Goal: Information Seeking & Learning: Learn about a topic

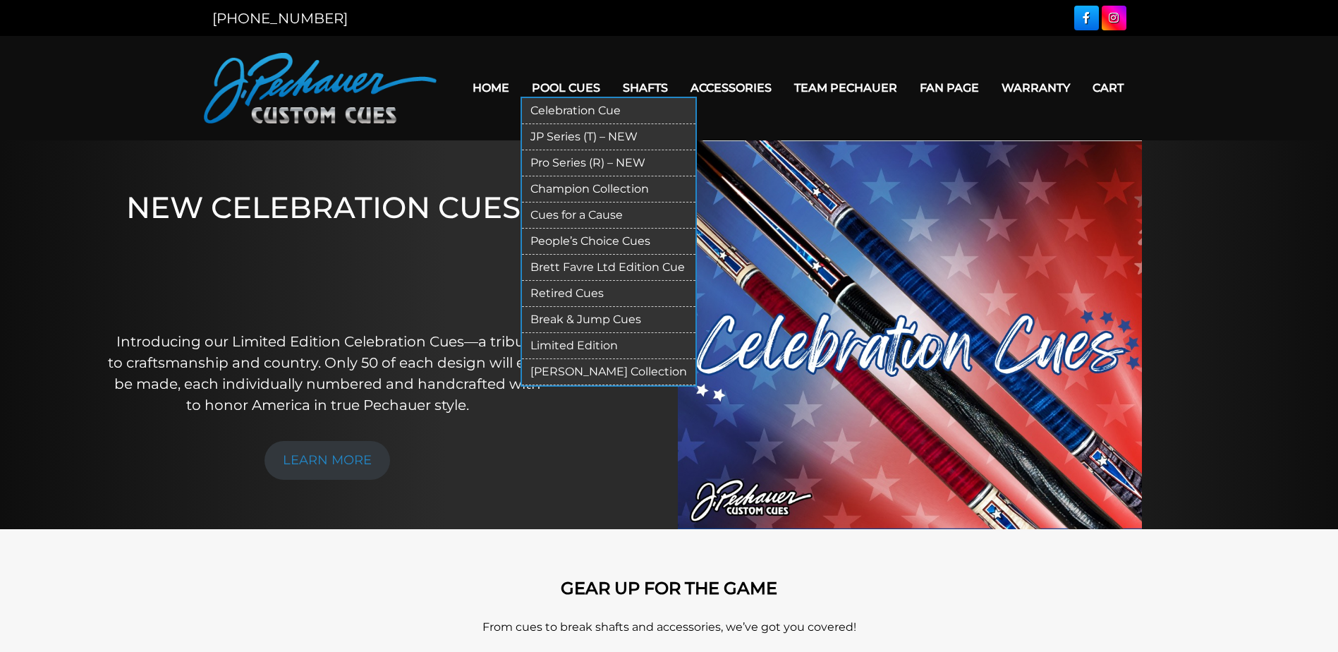
click at [569, 291] on link "Retired Cues" at bounding box center [609, 294] width 174 height 26
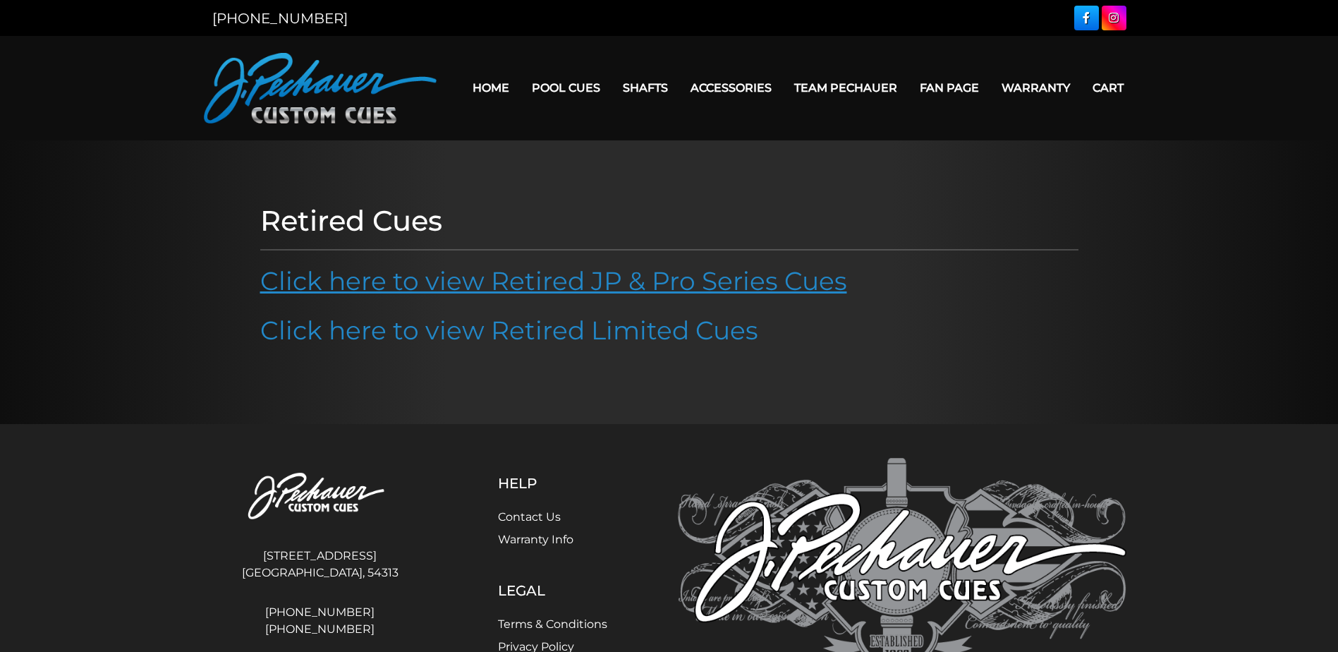
click at [620, 277] on link "Click here to view Retired JP & Pro Series Cues" at bounding box center [553, 280] width 587 height 31
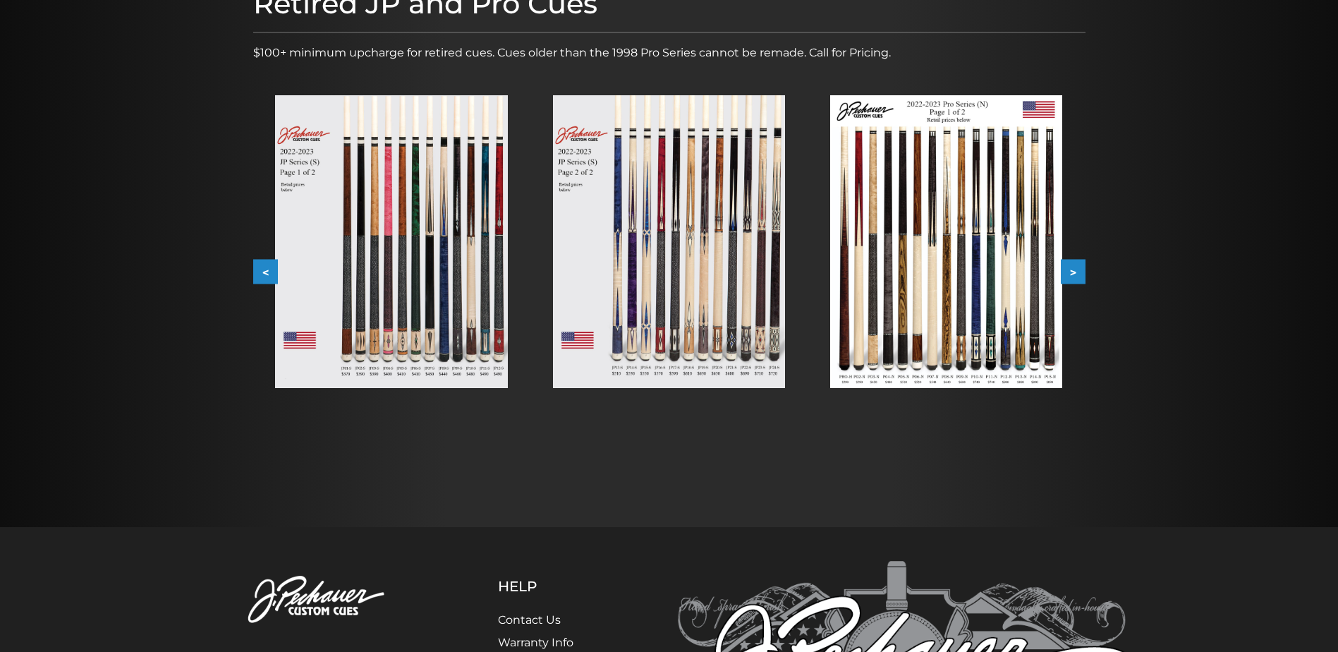
scroll to position [217, 0]
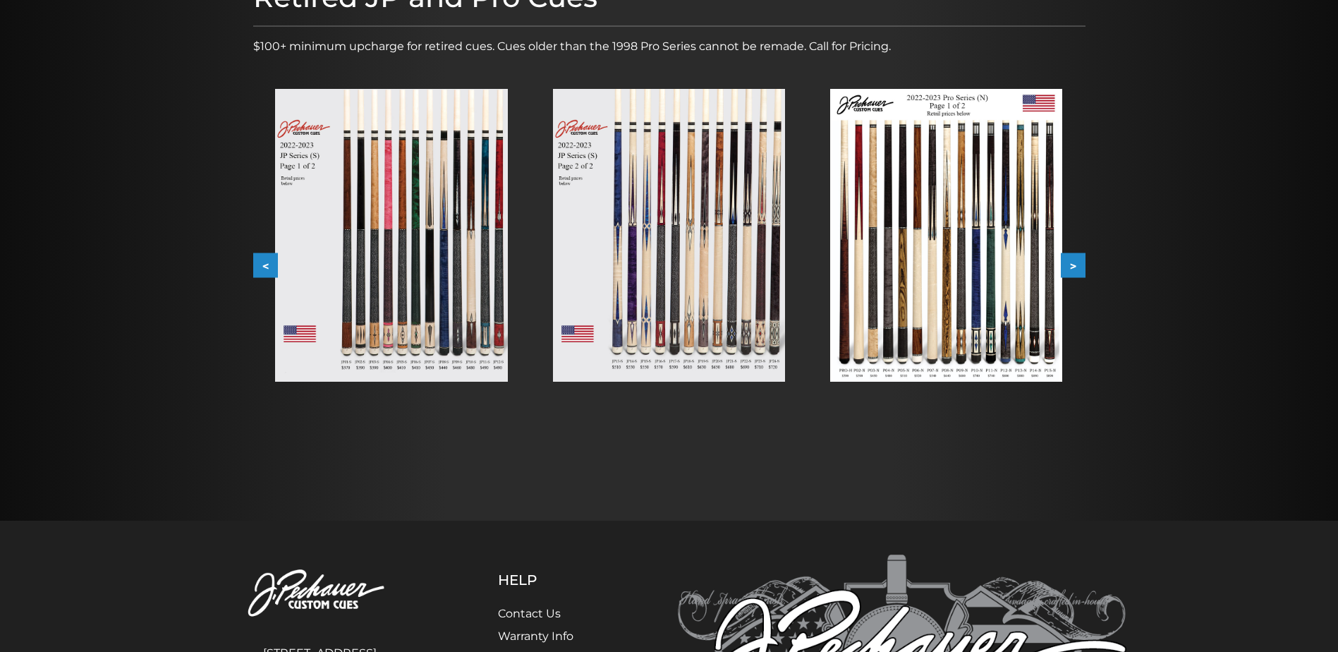
click at [1073, 275] on button ">" at bounding box center [1073, 265] width 25 height 25
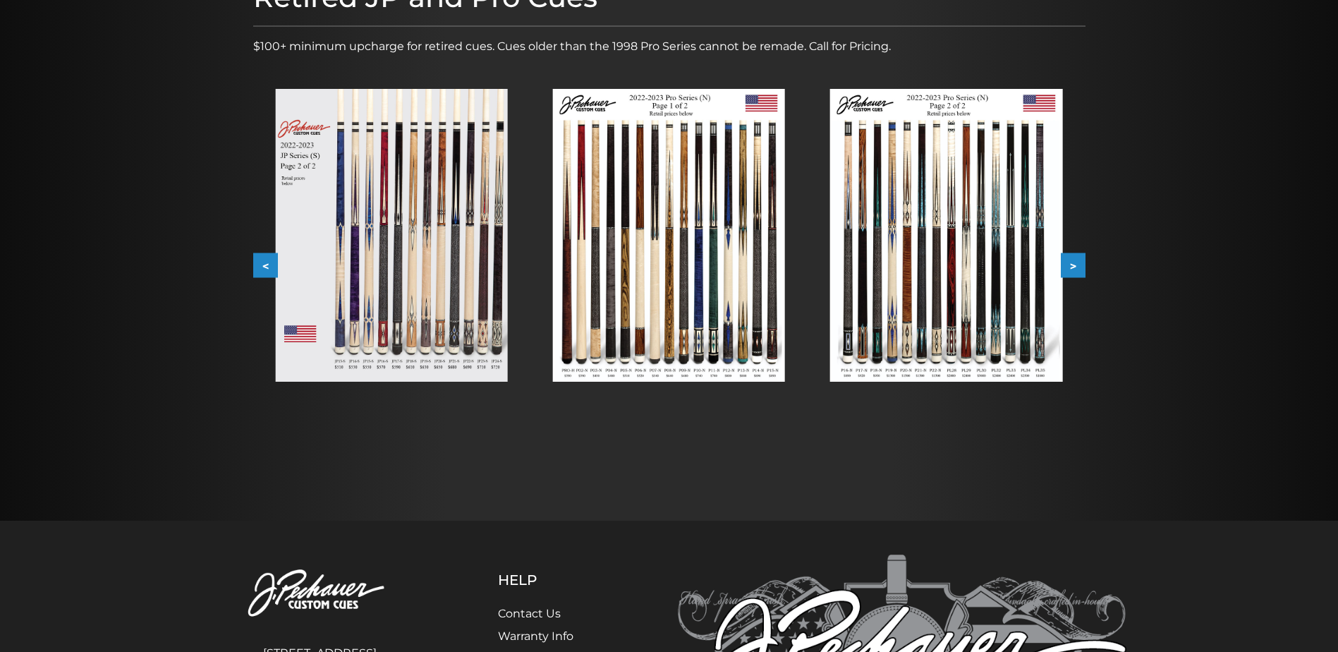
click at [257, 265] on button "<" at bounding box center [265, 265] width 25 height 25
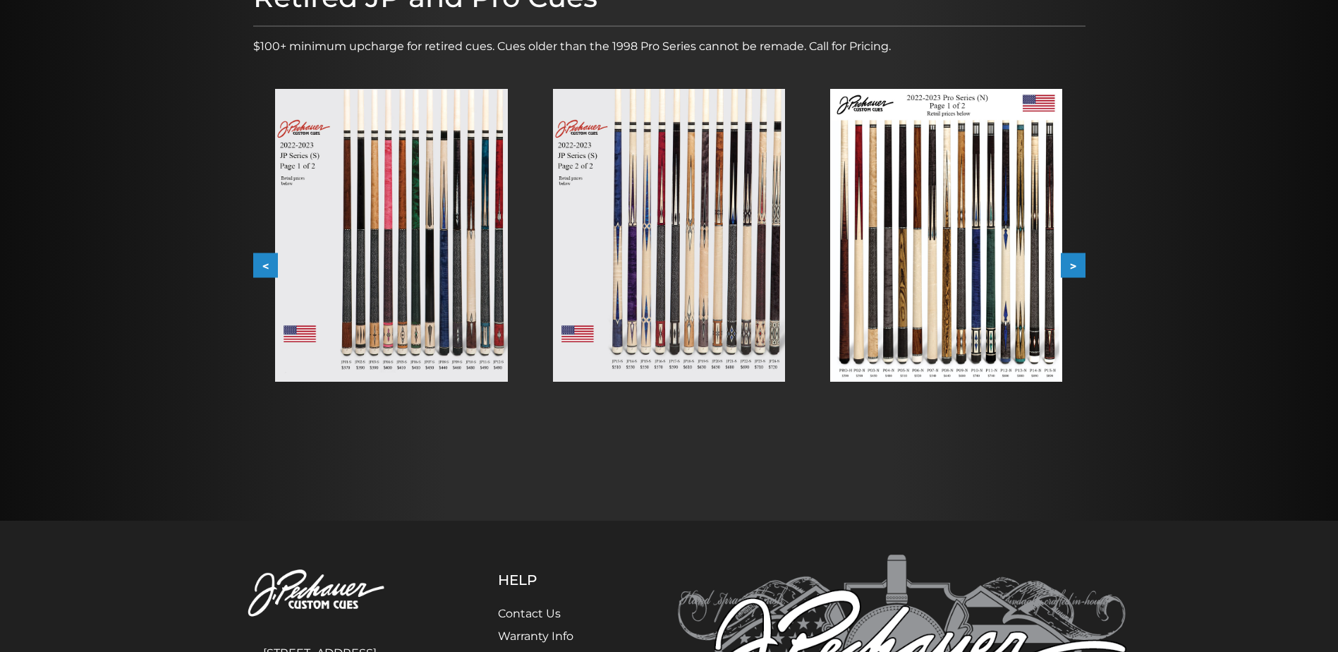
click at [257, 265] on button "<" at bounding box center [265, 265] width 25 height 25
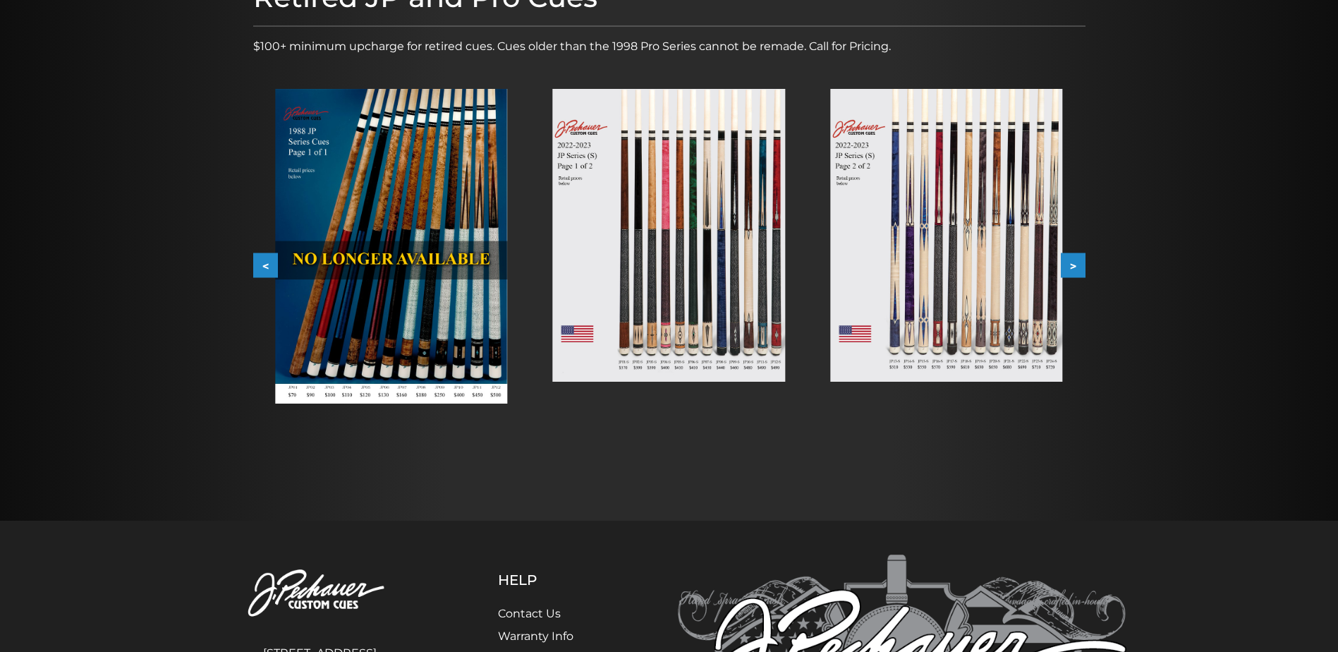
click at [257, 265] on button "<" at bounding box center [265, 265] width 25 height 25
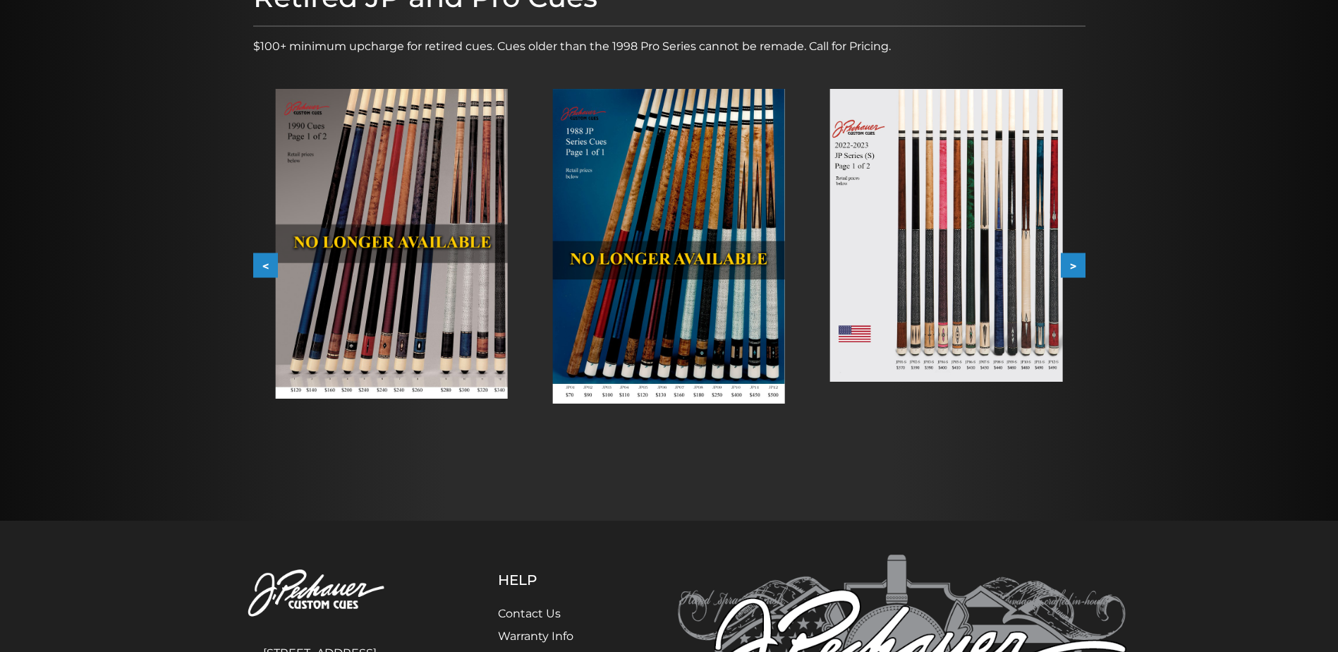
click at [1079, 265] on button ">" at bounding box center [1073, 265] width 25 height 25
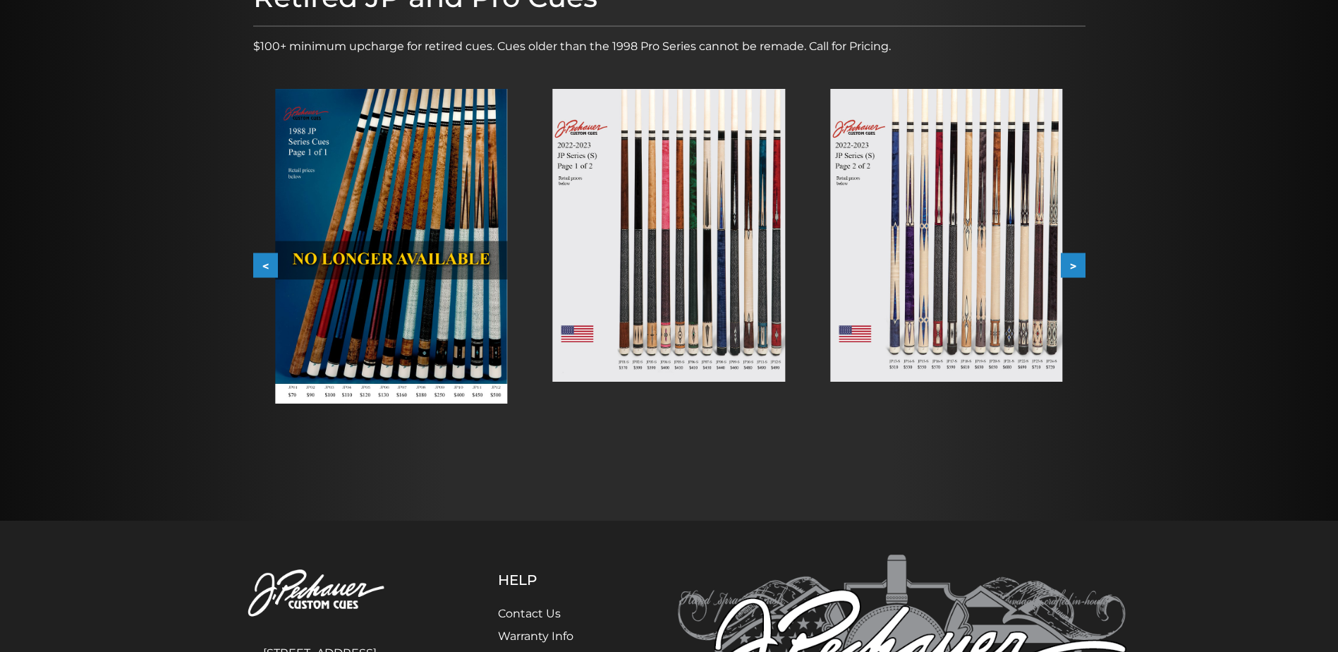
click at [1079, 265] on button ">" at bounding box center [1073, 265] width 25 height 25
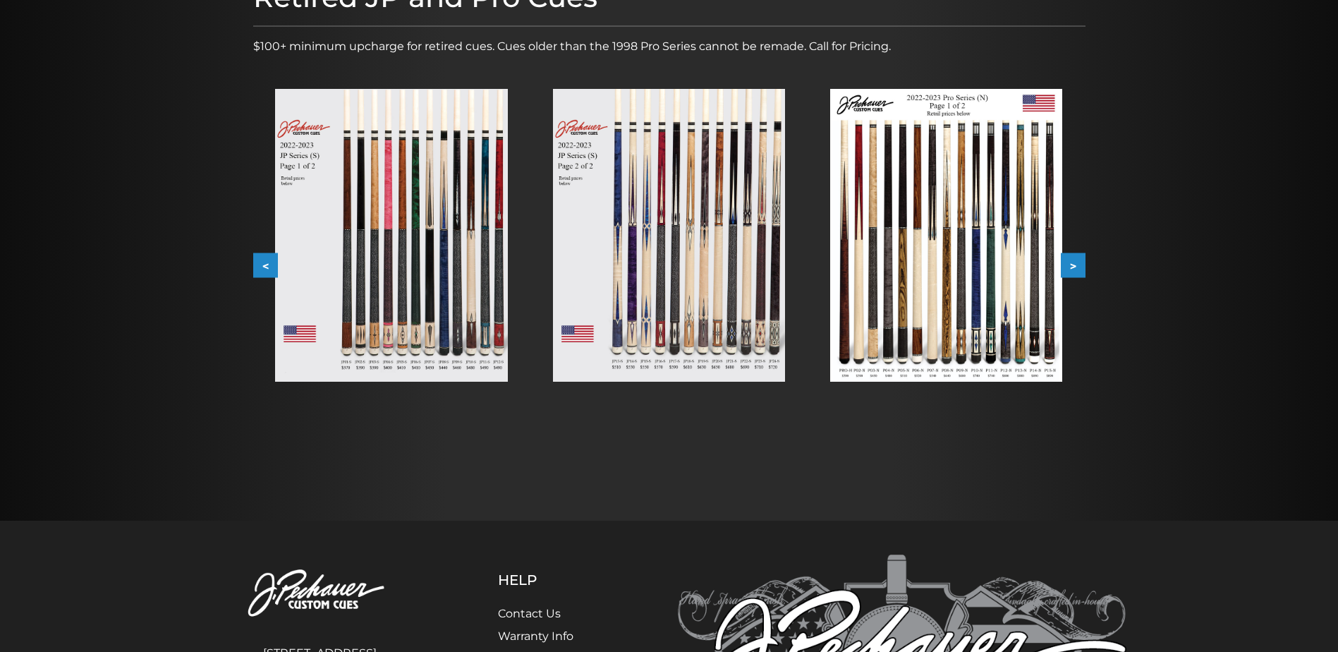
click at [1079, 264] on button ">" at bounding box center [1073, 265] width 25 height 25
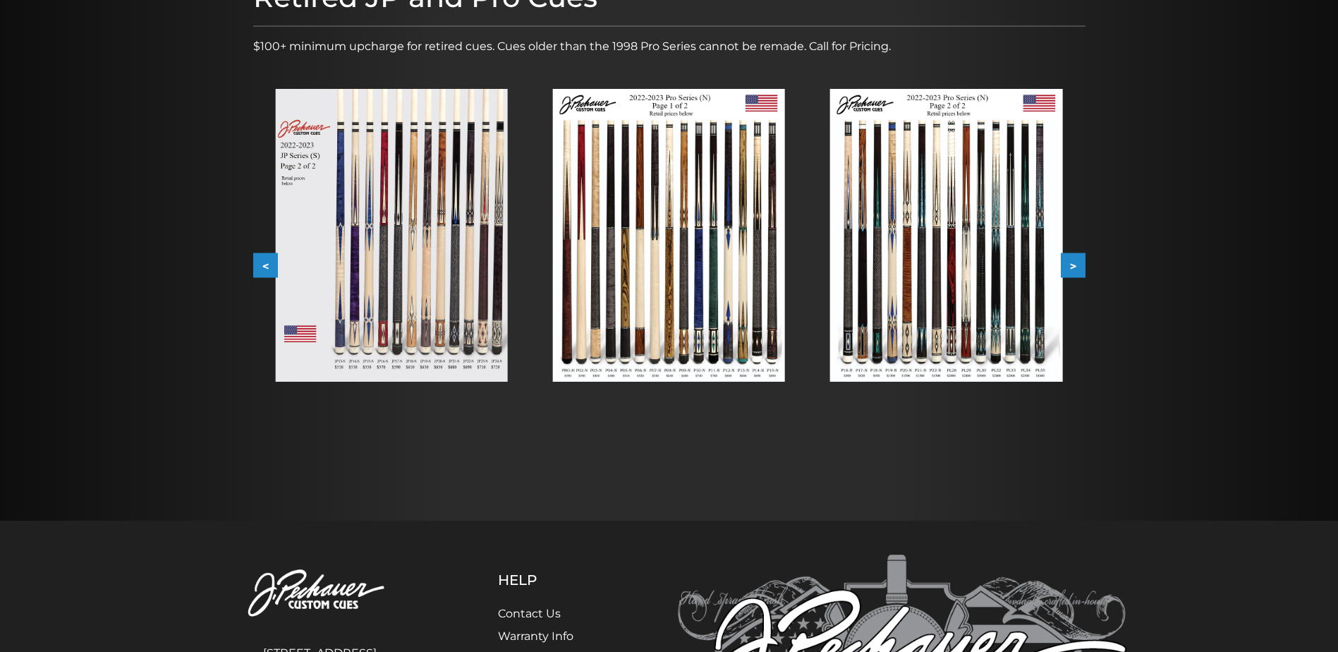
click at [266, 267] on button "<" at bounding box center [265, 265] width 25 height 25
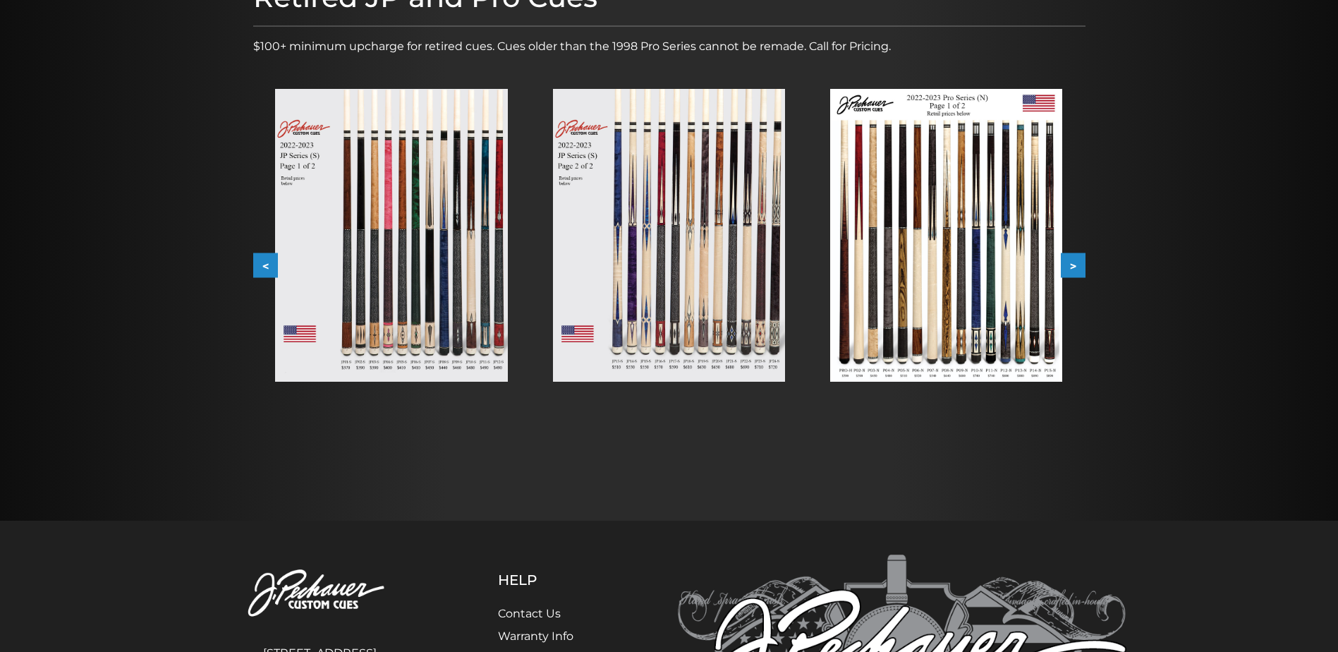
click at [266, 267] on button "<" at bounding box center [265, 265] width 25 height 25
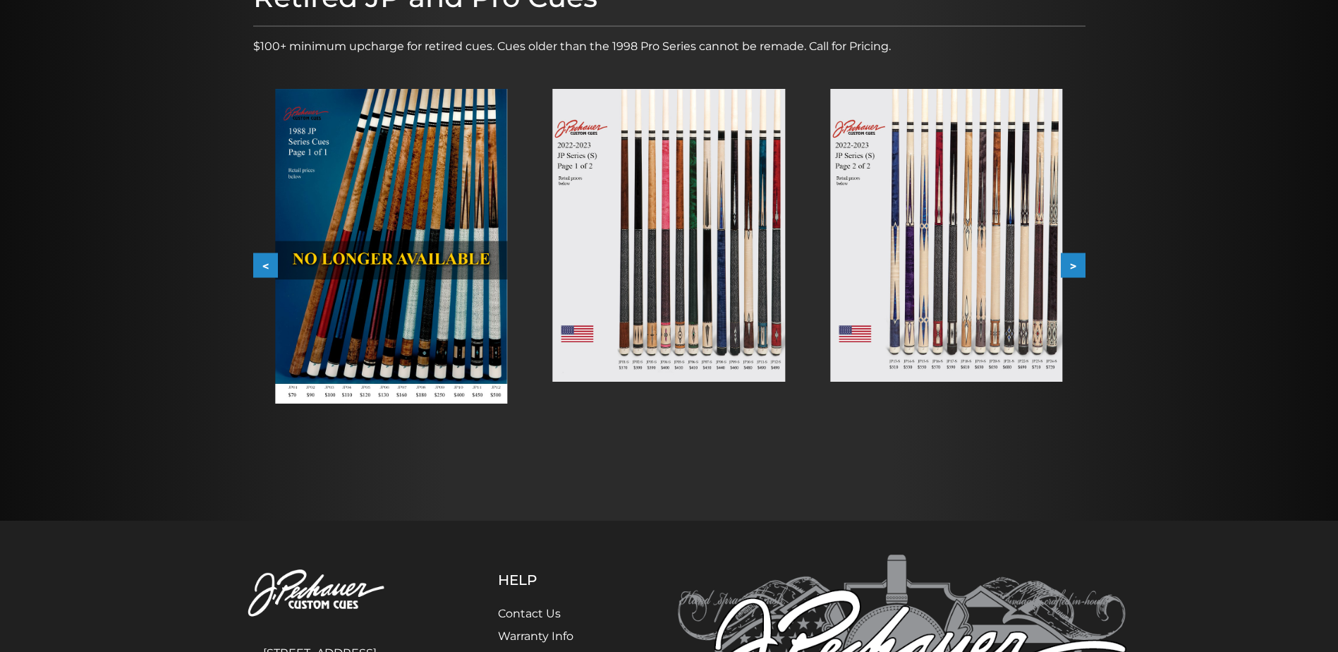
click at [1079, 271] on button ">" at bounding box center [1073, 265] width 25 height 25
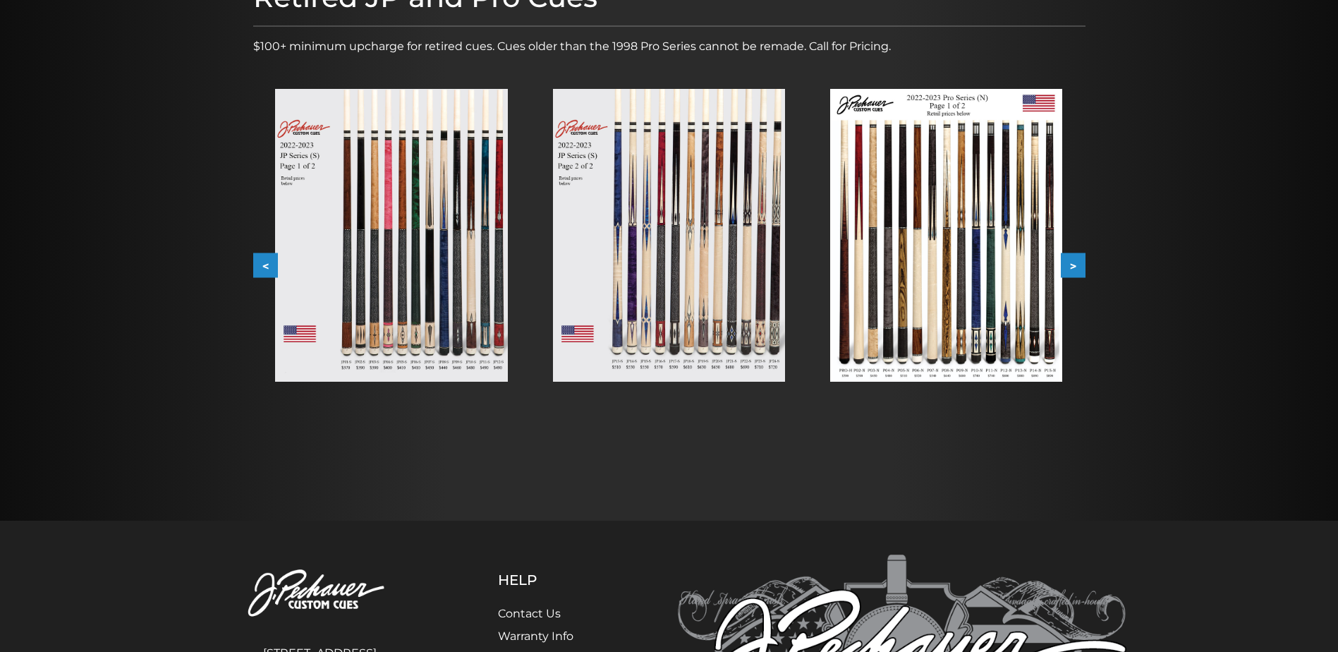
click at [1076, 269] on button ">" at bounding box center [1073, 265] width 25 height 25
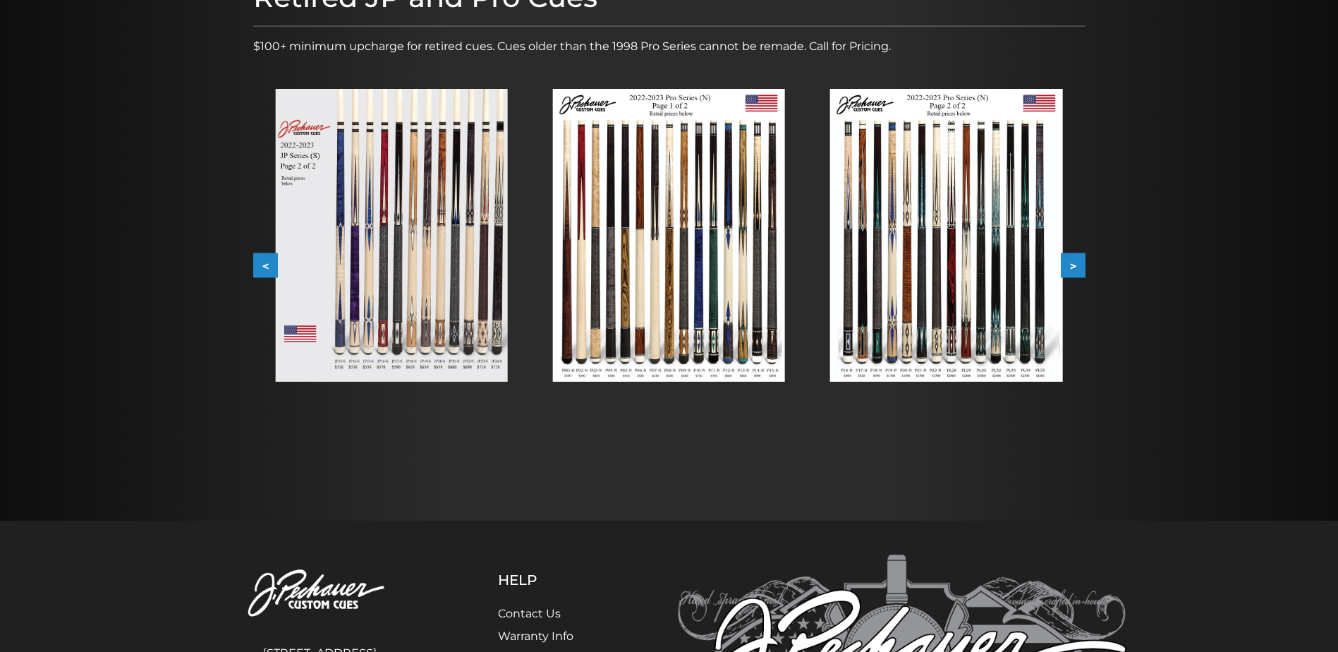
click at [1076, 269] on button ">" at bounding box center [1073, 265] width 25 height 25
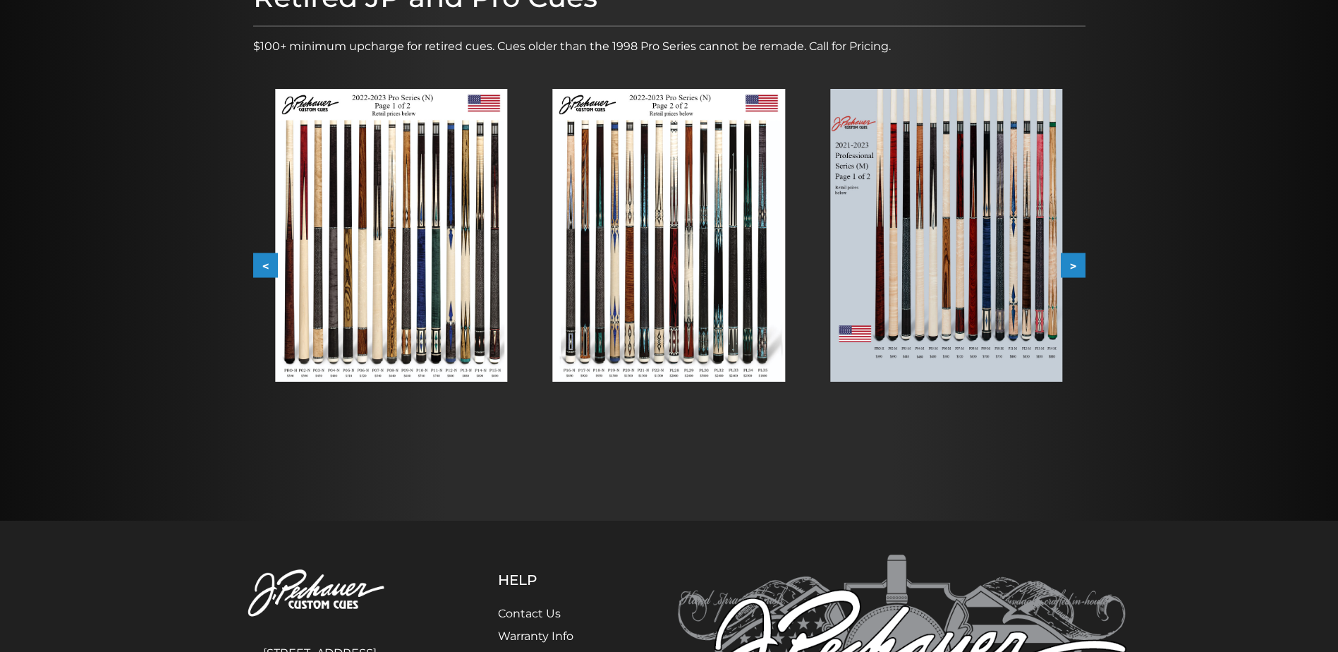
click at [1076, 269] on button ">" at bounding box center [1073, 265] width 25 height 25
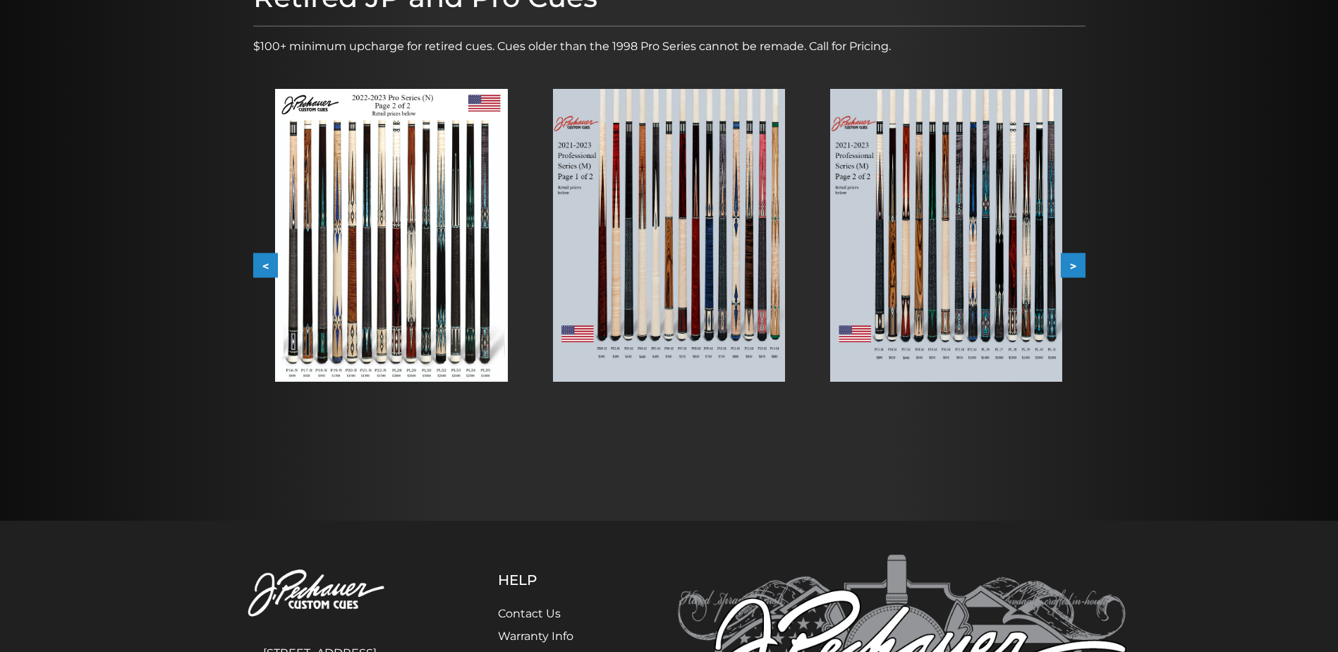
click at [1076, 269] on button ">" at bounding box center [1073, 265] width 25 height 25
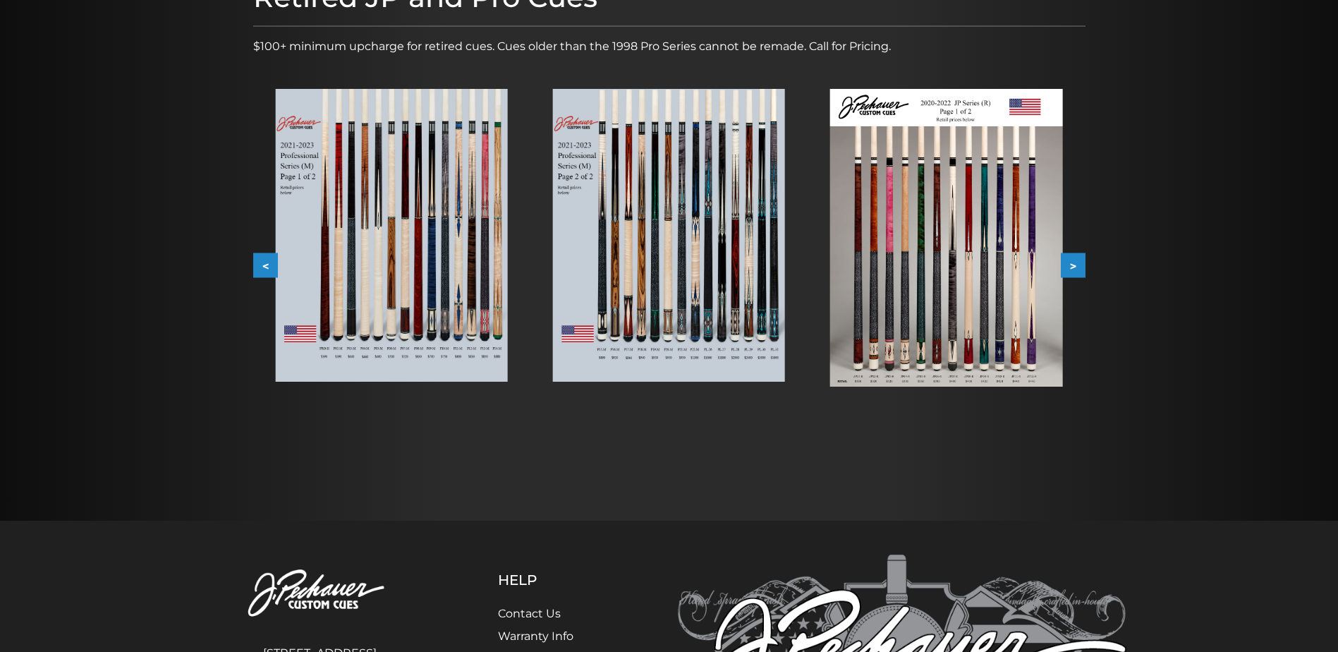
click at [1076, 269] on button ">" at bounding box center [1073, 265] width 25 height 25
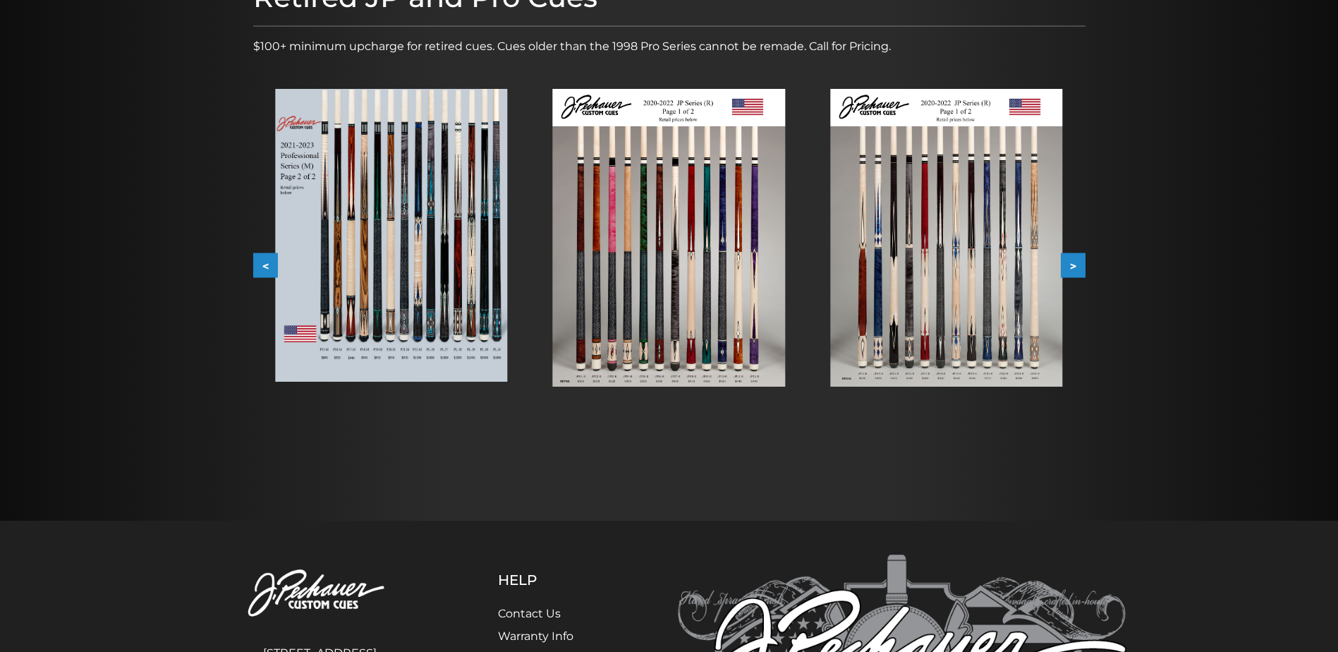
click at [1076, 269] on button ">" at bounding box center [1073, 265] width 25 height 25
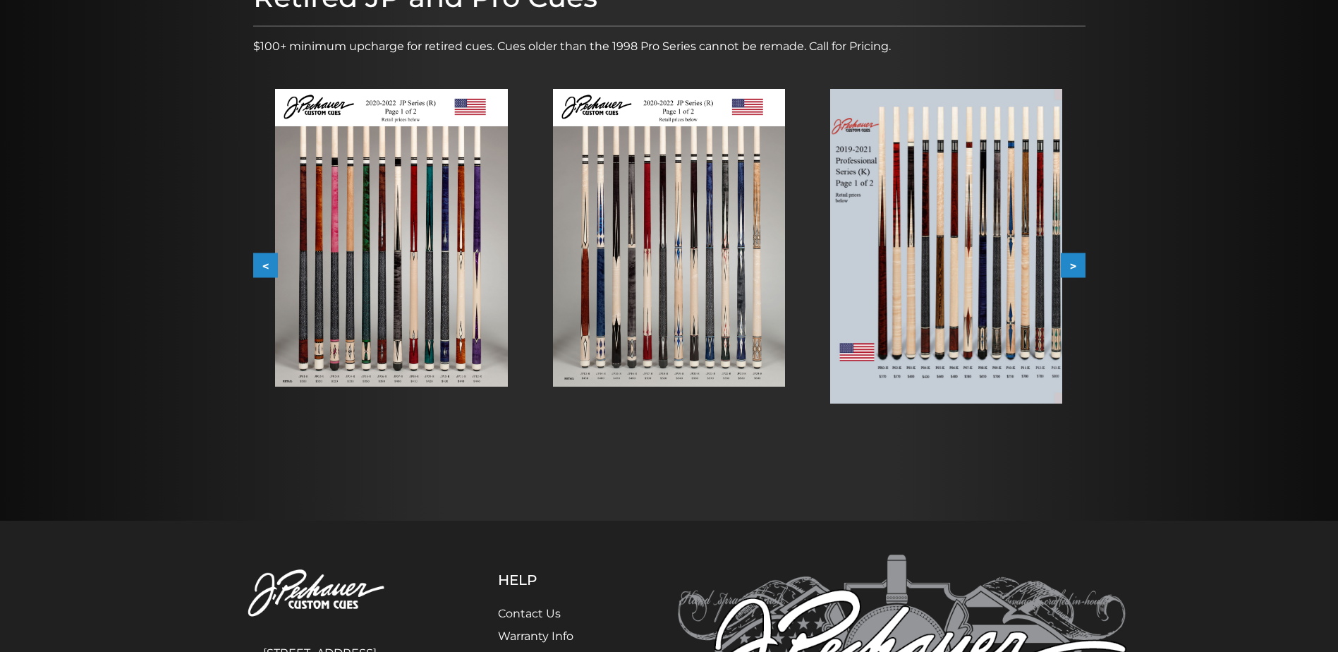
click at [1076, 269] on button ">" at bounding box center [1073, 265] width 25 height 25
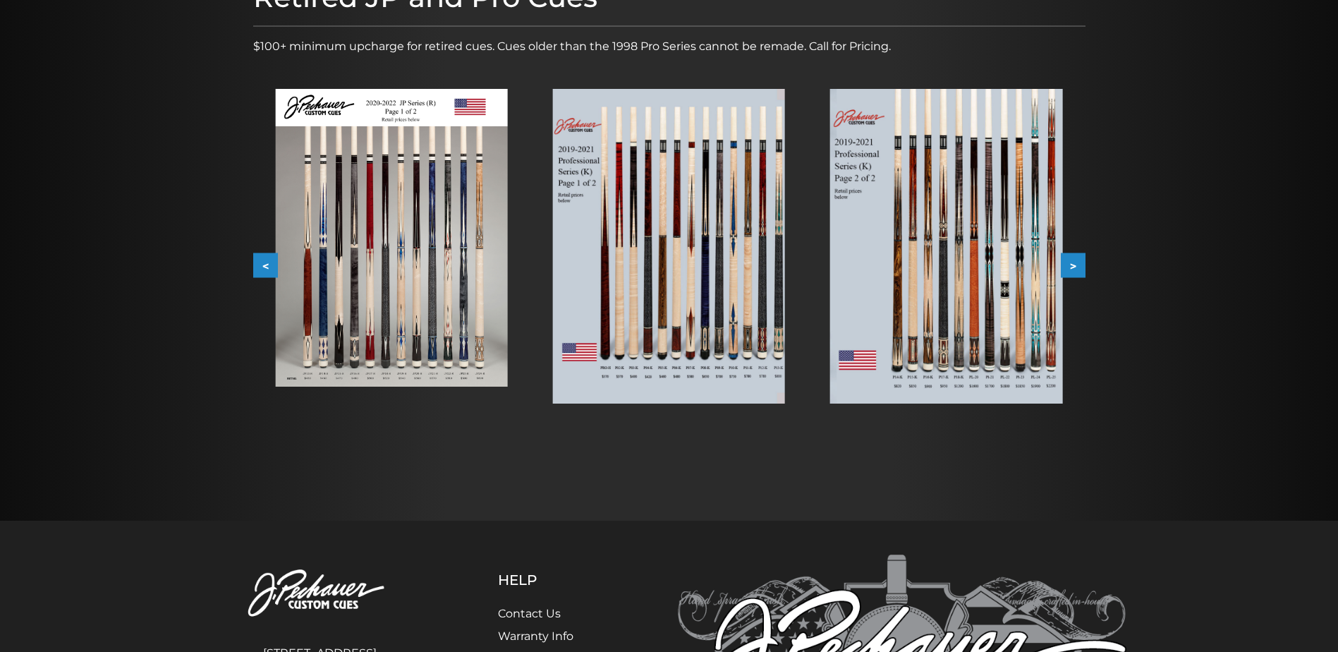
click at [905, 264] on img at bounding box center [946, 246] width 232 height 315
click at [1065, 264] on button ">" at bounding box center [1073, 265] width 25 height 25
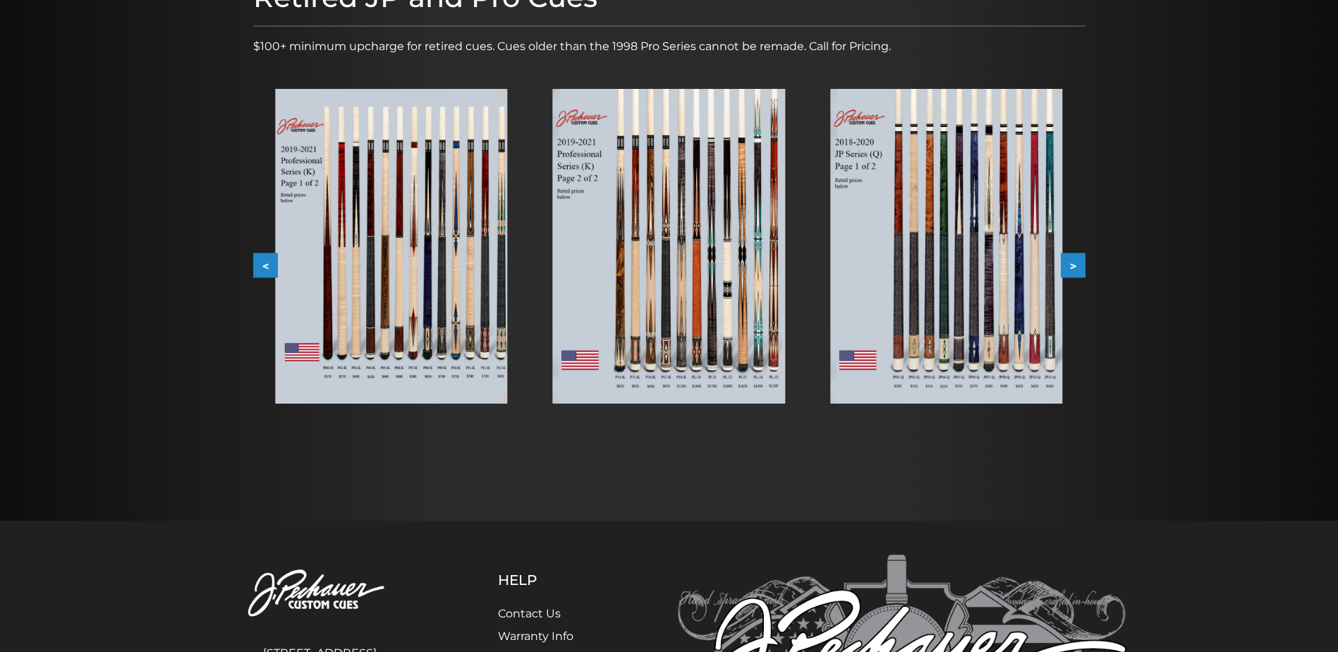
click at [1065, 264] on button ">" at bounding box center [1073, 265] width 25 height 25
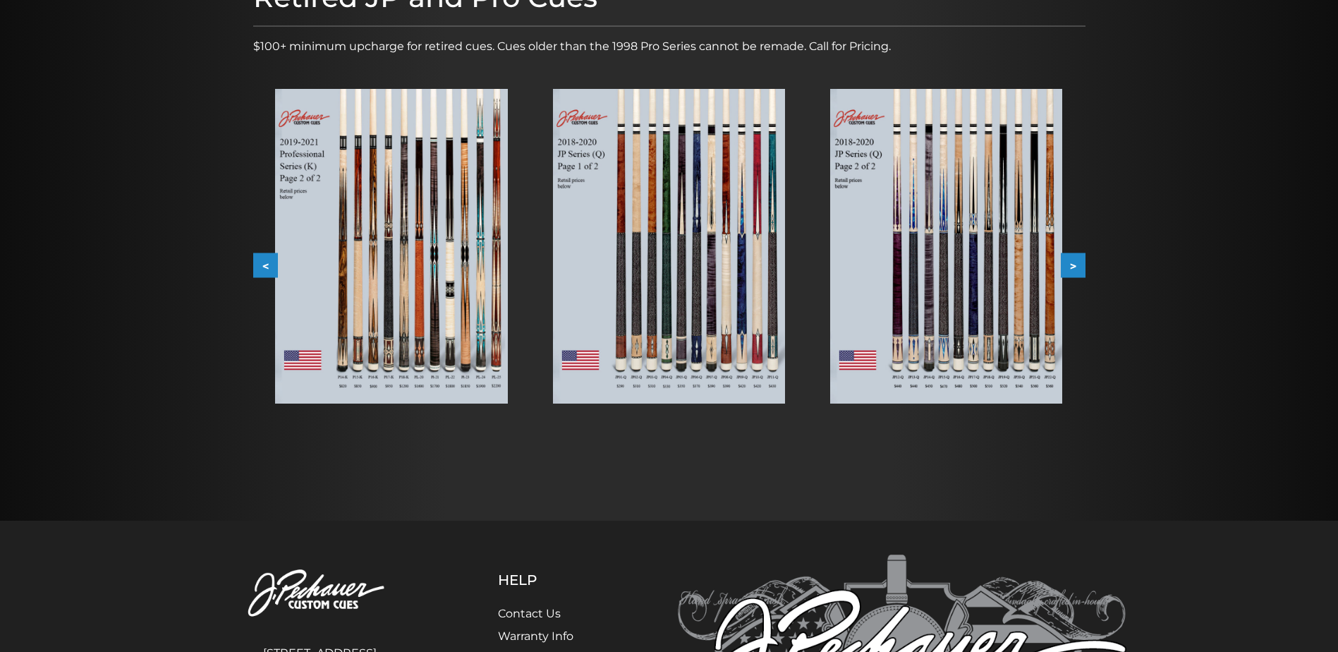
click at [1065, 264] on button ">" at bounding box center [1073, 265] width 25 height 25
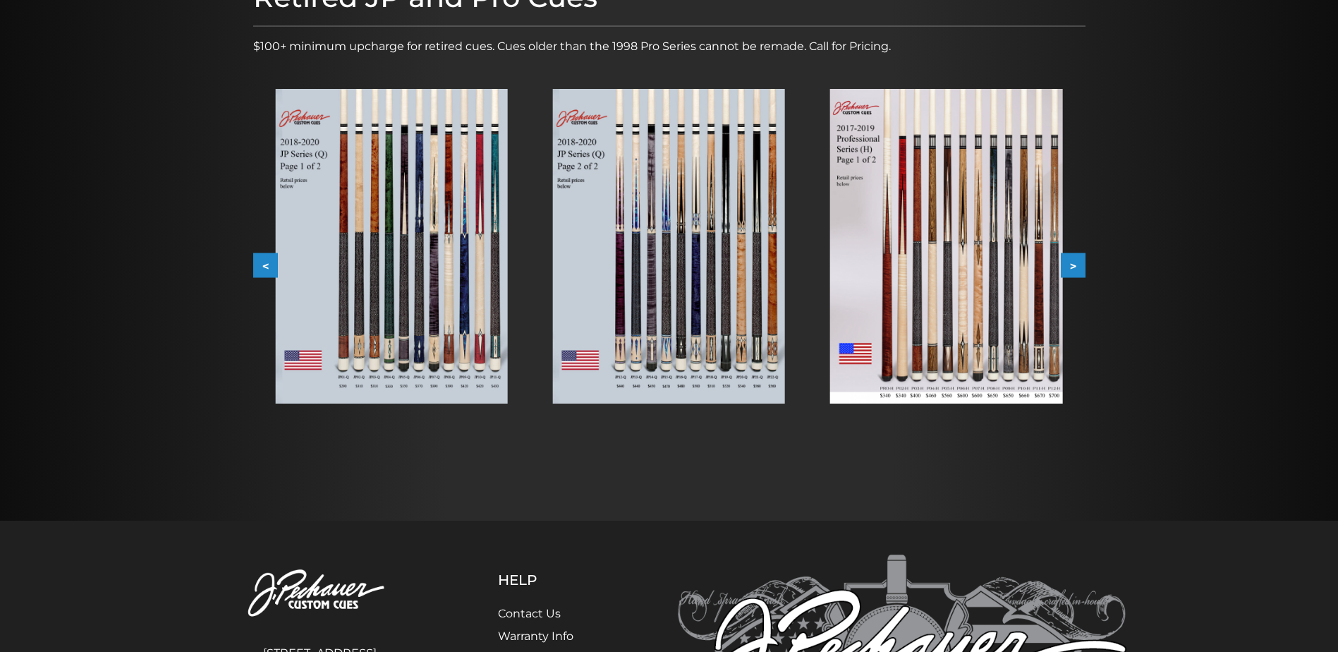
click at [1065, 264] on button ">" at bounding box center [1073, 265] width 25 height 25
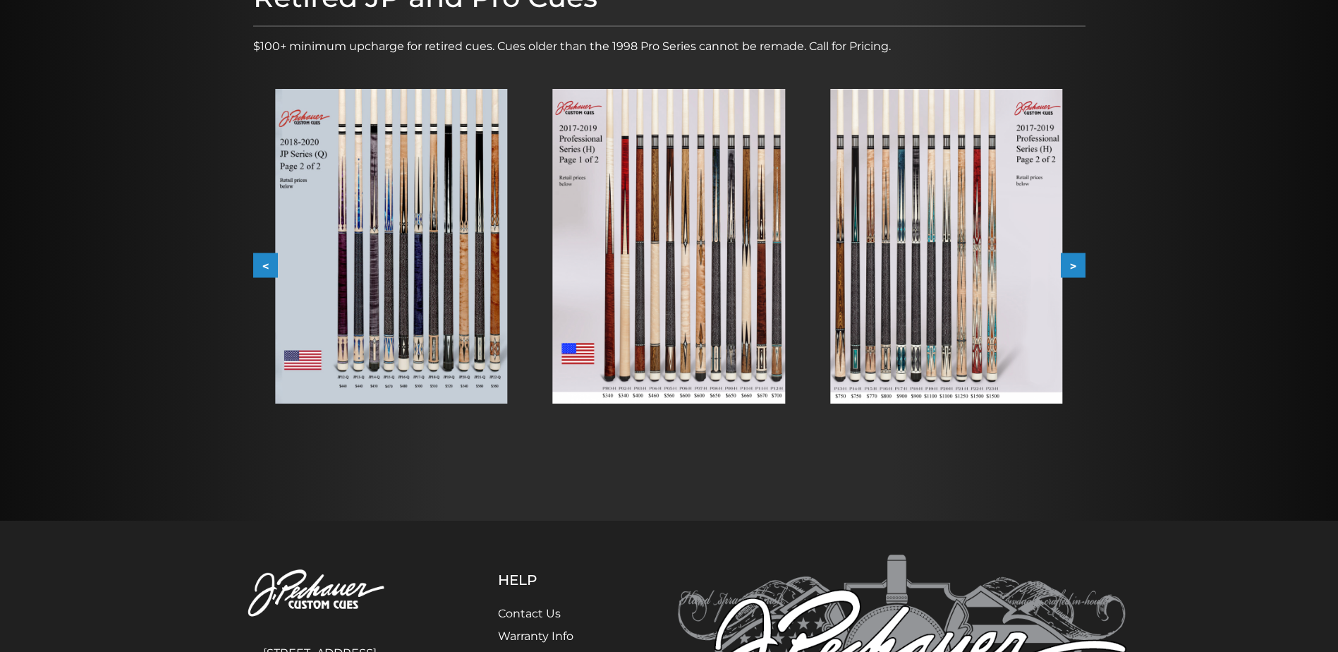
click at [835, 291] on img at bounding box center [946, 246] width 232 height 315
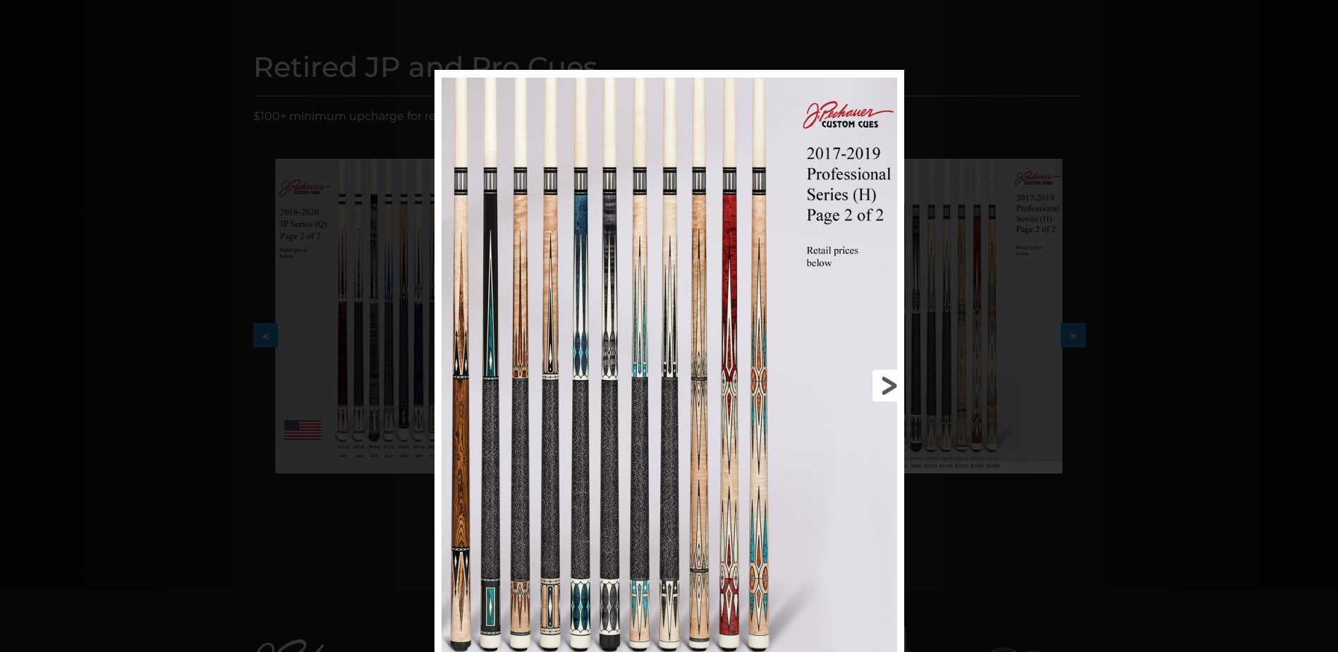
scroll to position [146, 0]
click at [883, 377] on link at bounding box center [799, 386] width 212 height 631
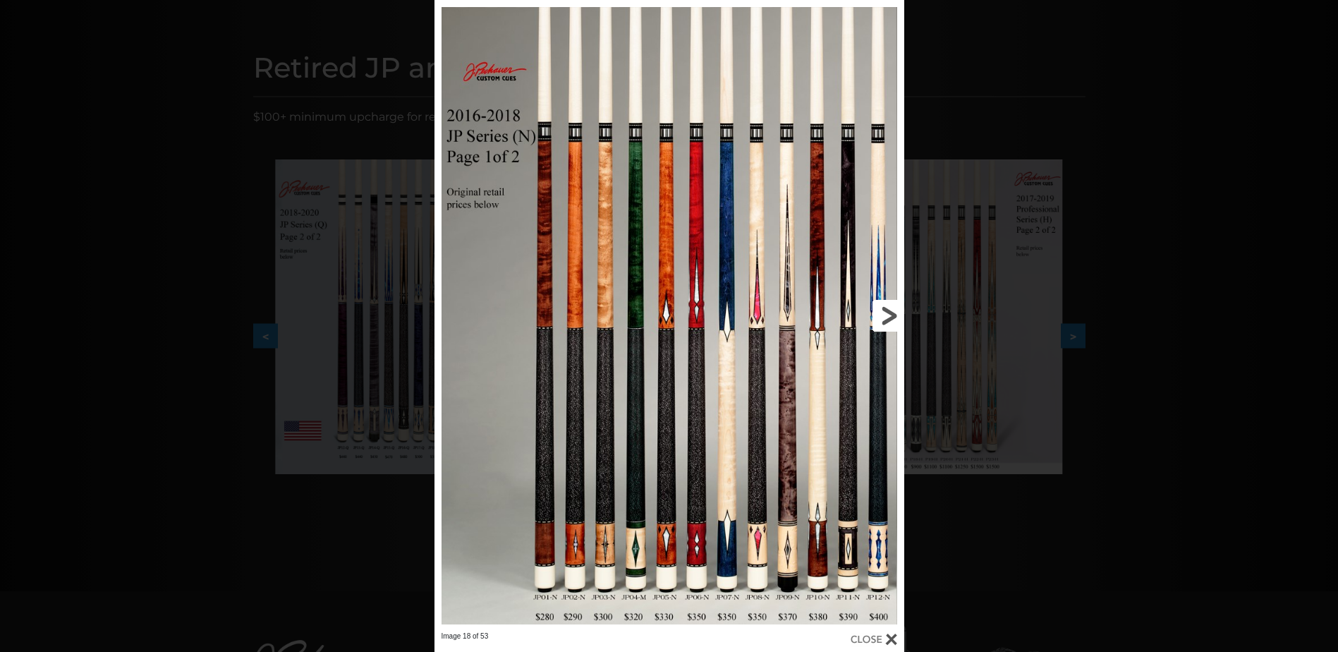
click at [886, 309] on link at bounding box center [799, 315] width 212 height 631
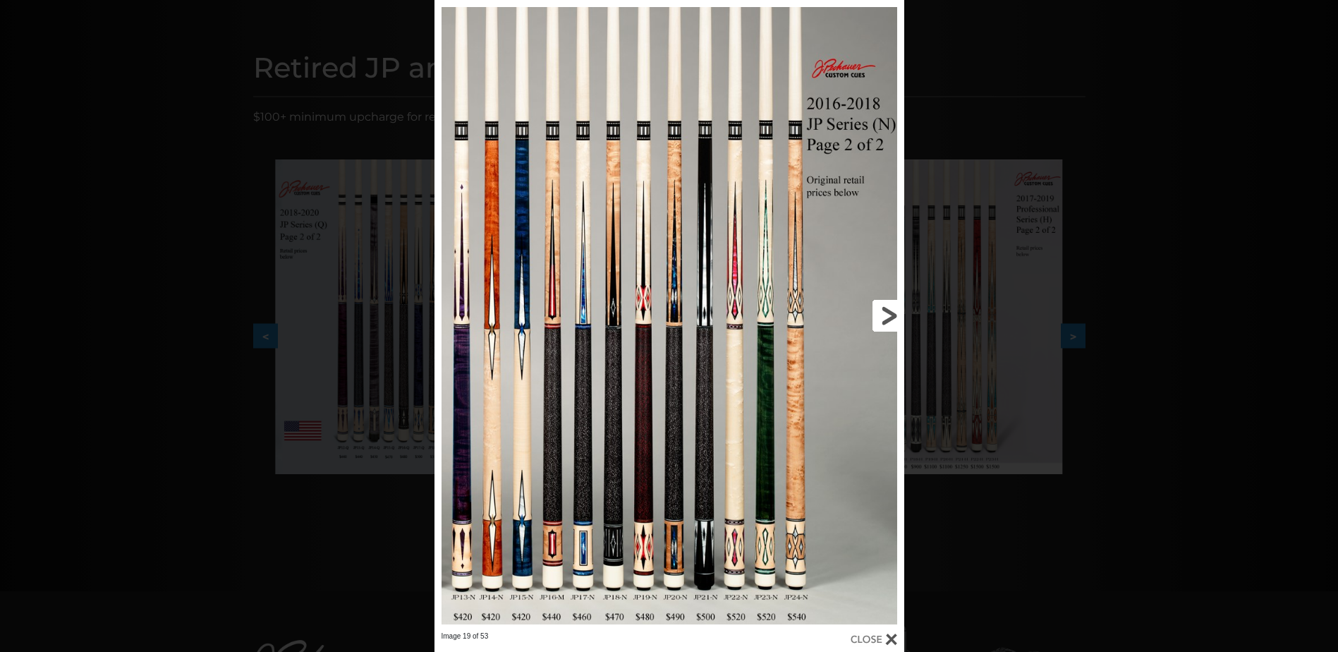
click at [886, 309] on link at bounding box center [799, 315] width 212 height 631
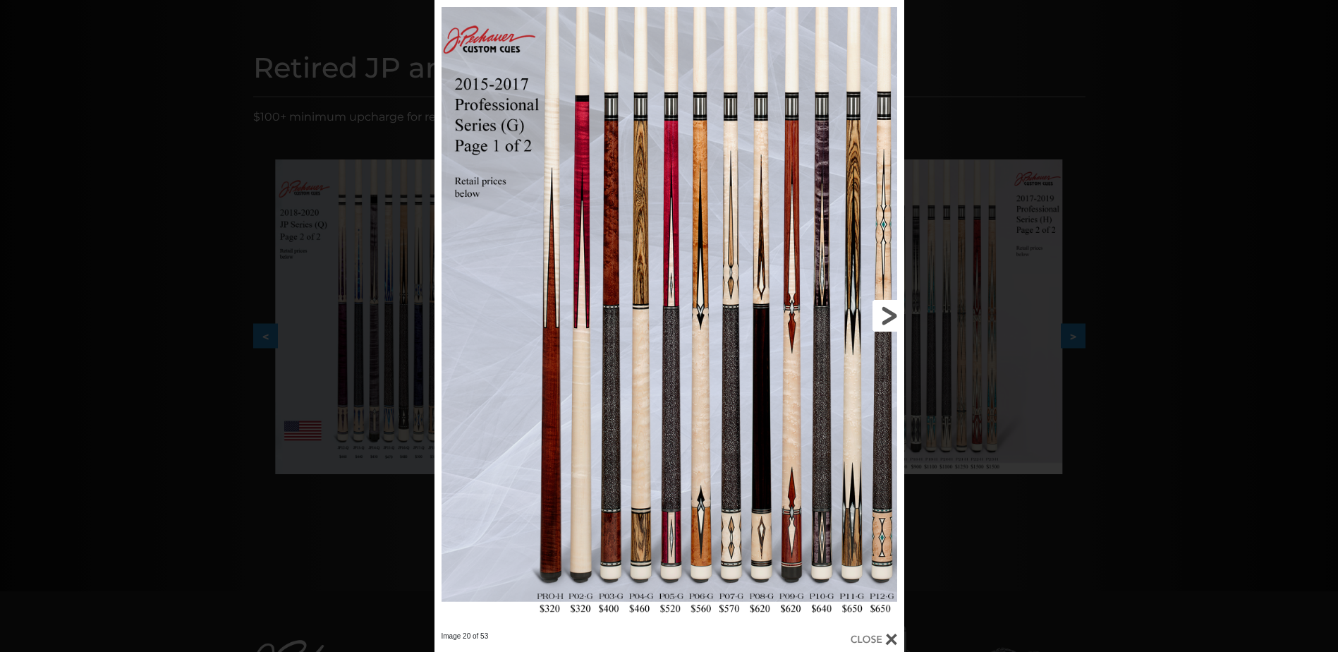
click at [886, 309] on link at bounding box center [799, 315] width 212 height 631
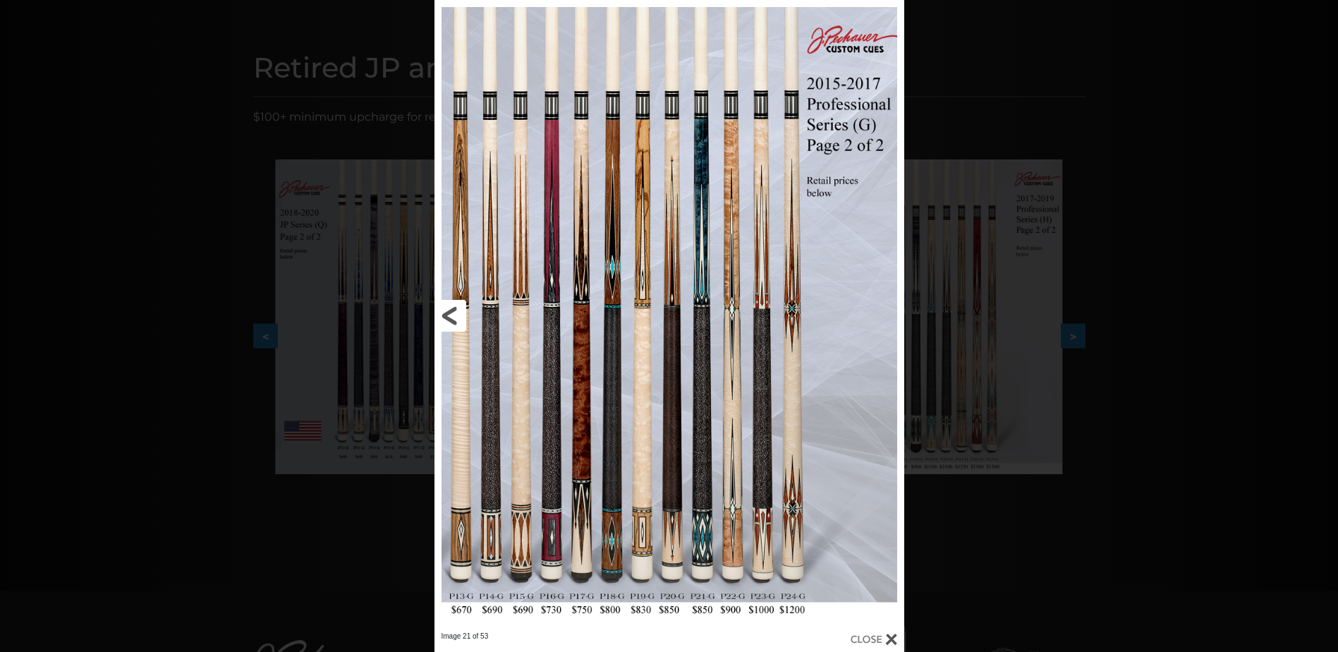
click at [454, 307] on link at bounding box center [541, 315] width 212 height 631
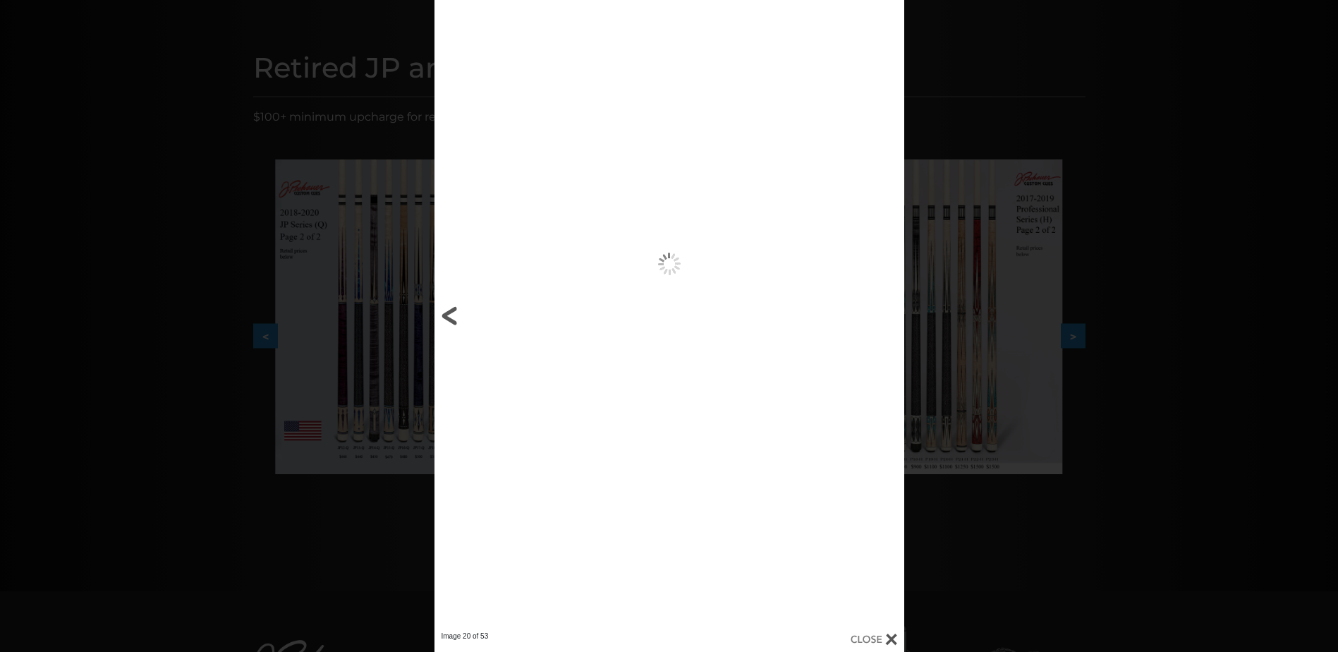
click at [454, 307] on link at bounding box center [541, 315] width 212 height 631
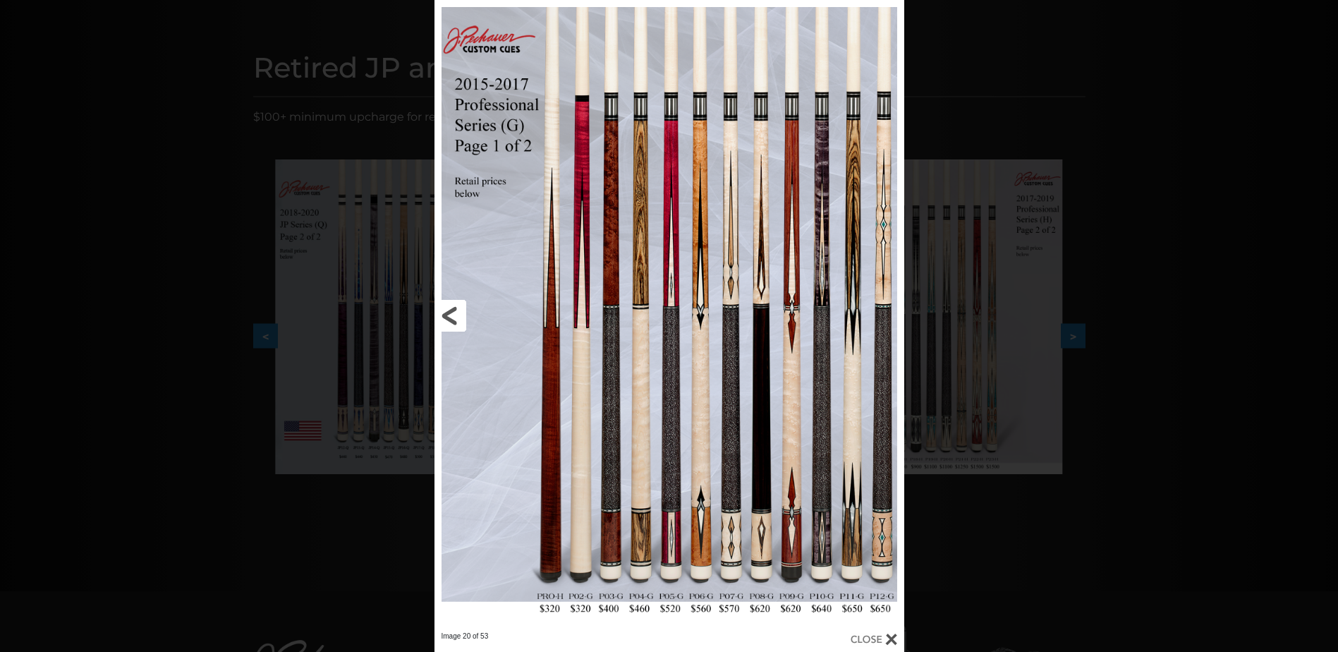
click at [454, 311] on link at bounding box center [541, 315] width 212 height 631
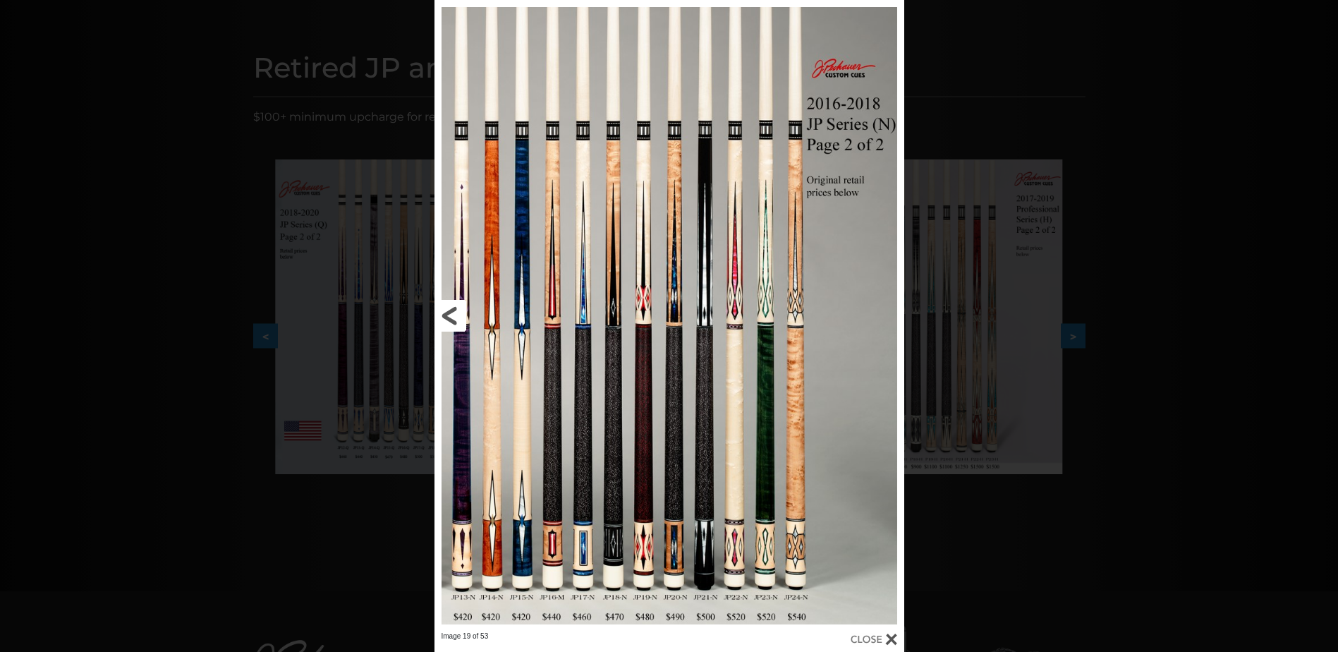
click at [454, 311] on link at bounding box center [541, 315] width 212 height 631
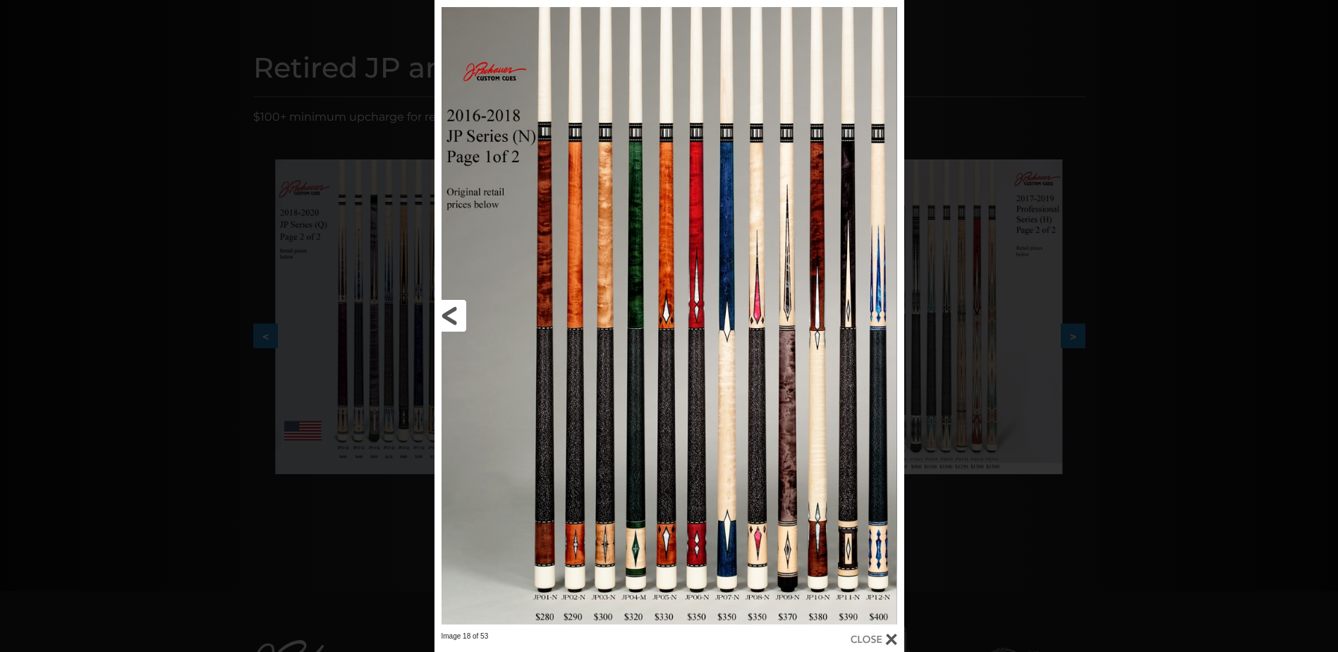
click at [454, 311] on link at bounding box center [541, 315] width 212 height 631
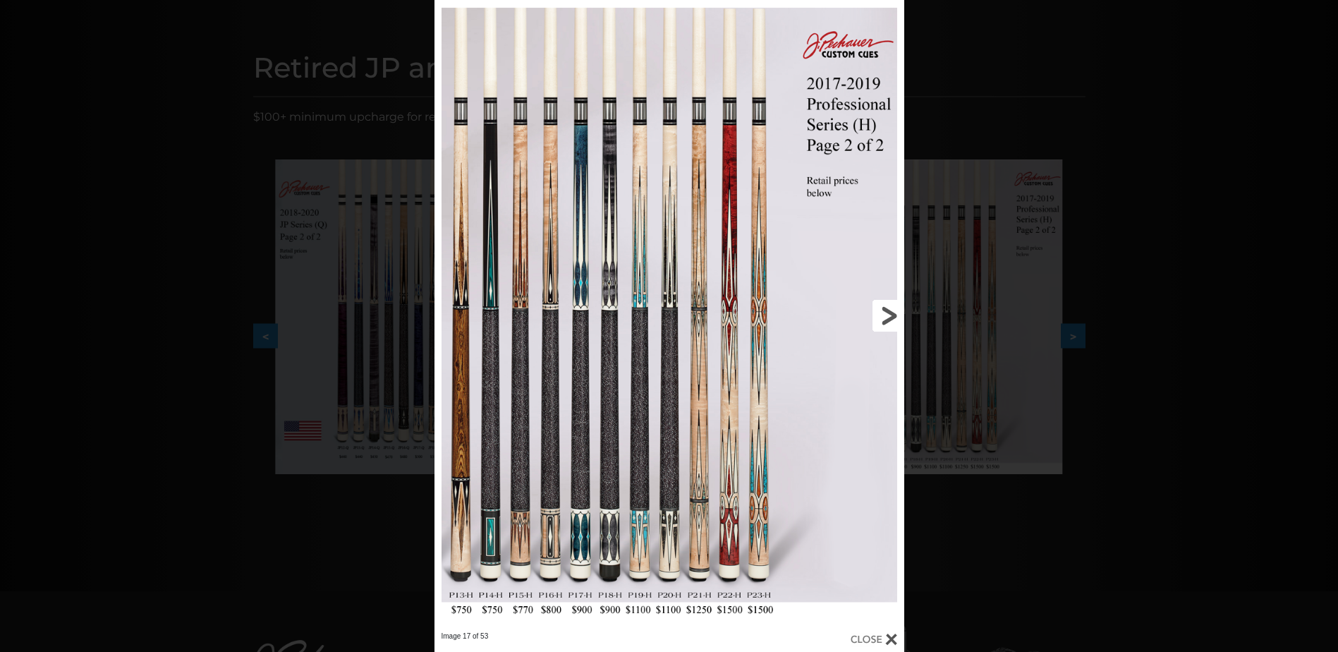
click at [890, 314] on link at bounding box center [799, 315] width 212 height 631
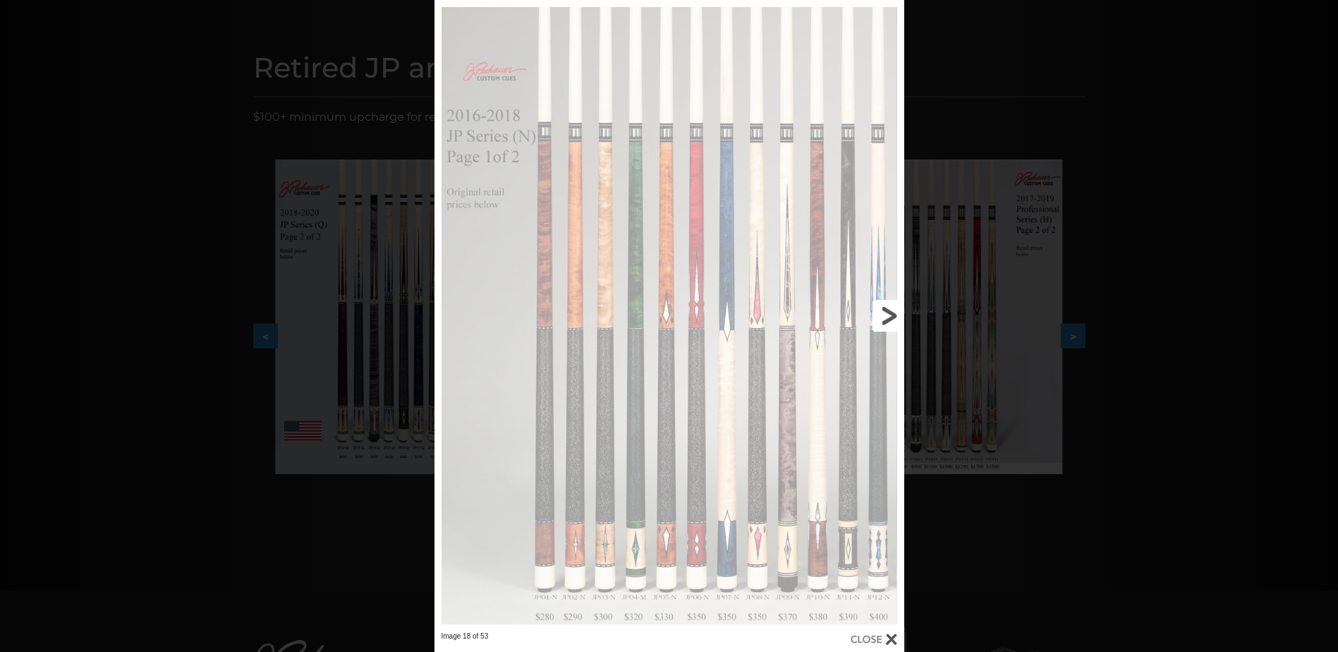
click at [890, 314] on link at bounding box center [799, 315] width 212 height 631
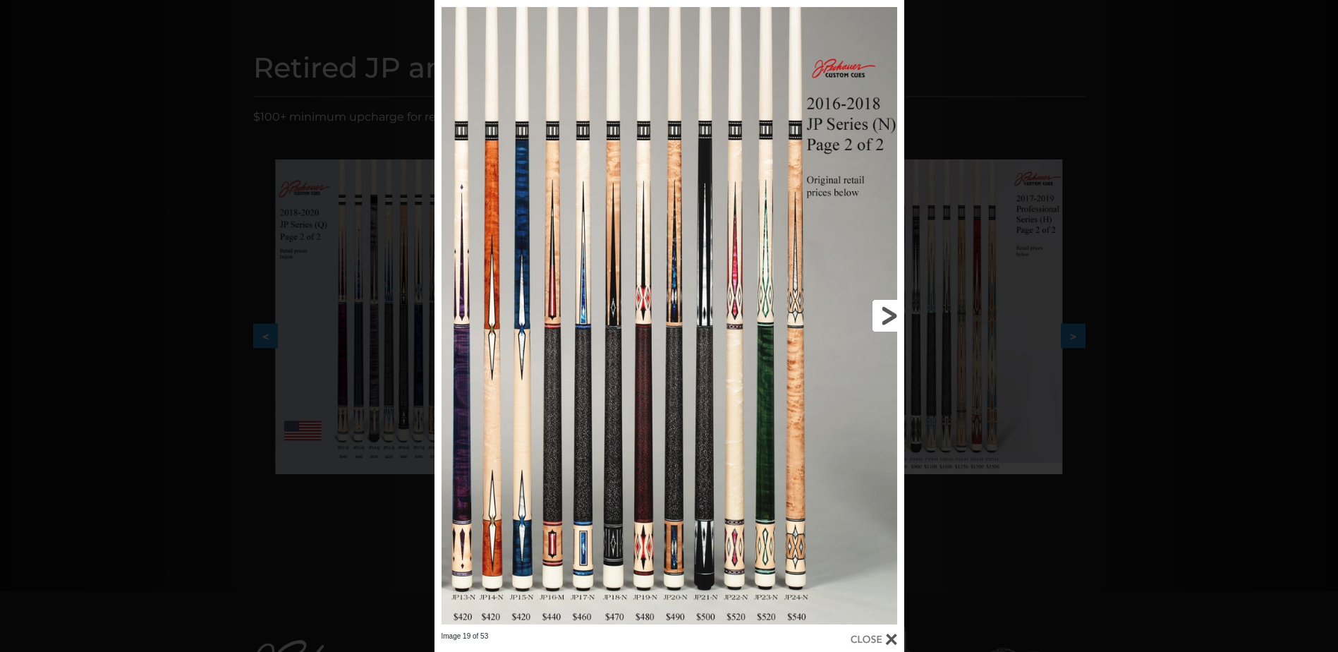
click at [890, 314] on link at bounding box center [799, 315] width 212 height 631
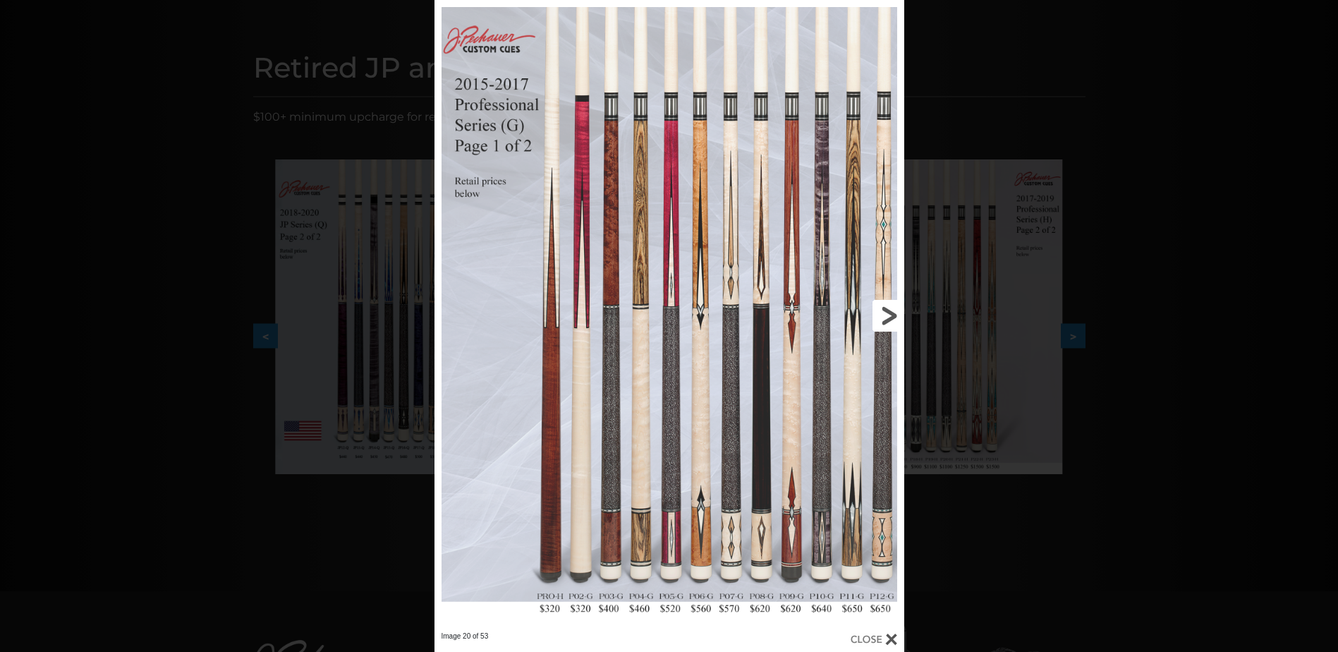
click at [890, 314] on link at bounding box center [799, 315] width 212 height 631
